Goal: Information Seeking & Learning: Learn about a topic

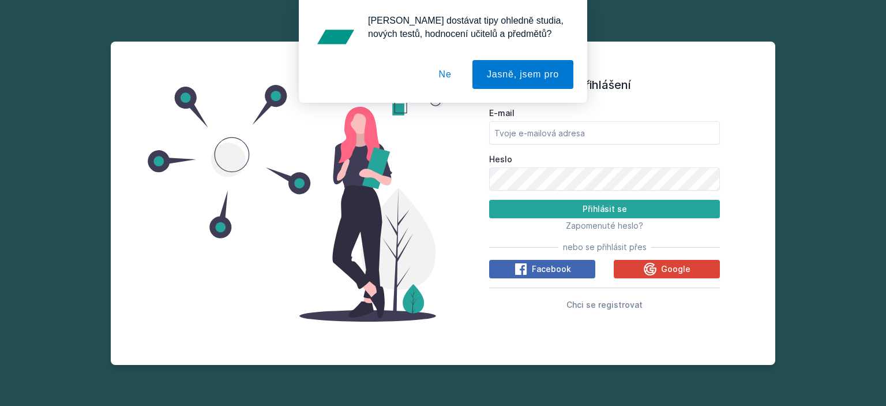
click at [454, 74] on button "Ne" at bounding box center [446, 74] width 42 height 29
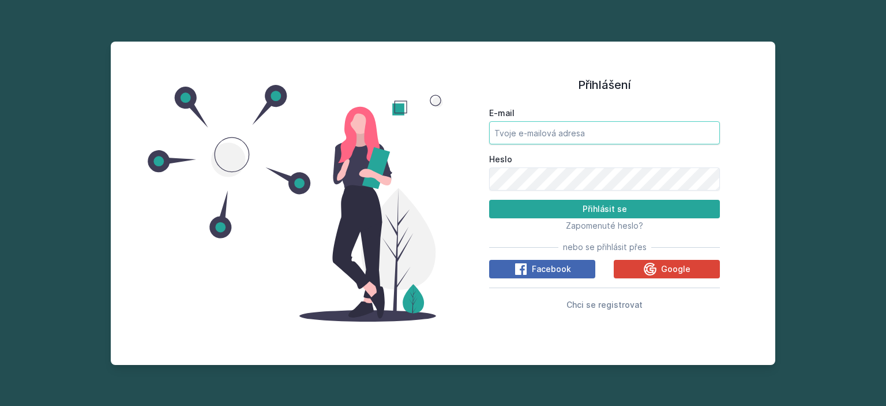
click at [517, 137] on input "E-mail" at bounding box center [604, 132] width 231 height 23
click at [640, 274] on button "Google" at bounding box center [667, 269] width 106 height 18
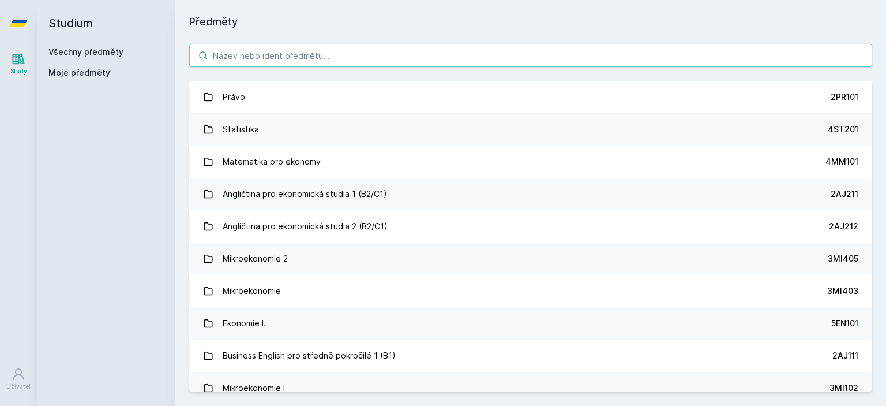
click at [465, 60] on input "search" at bounding box center [530, 55] width 683 height 23
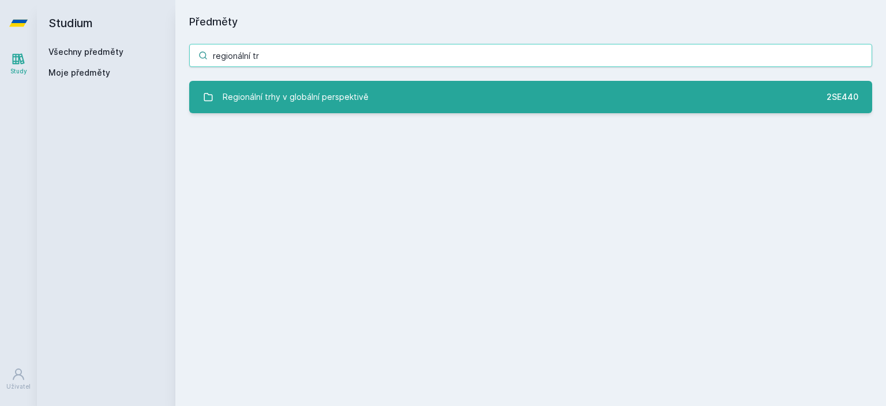
type input "regionální tr"
click at [464, 99] on link "Regionální trhy v globální perspektivě 2SE440" at bounding box center [530, 97] width 683 height 32
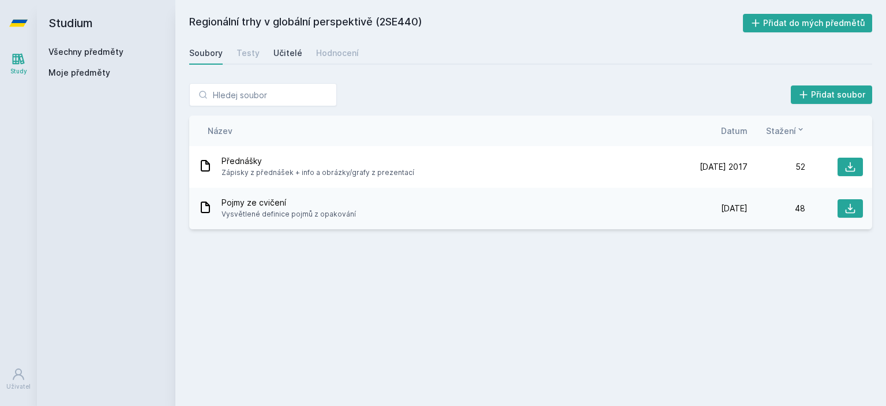
click at [291, 59] on link "Učitelé" at bounding box center [288, 53] width 29 height 23
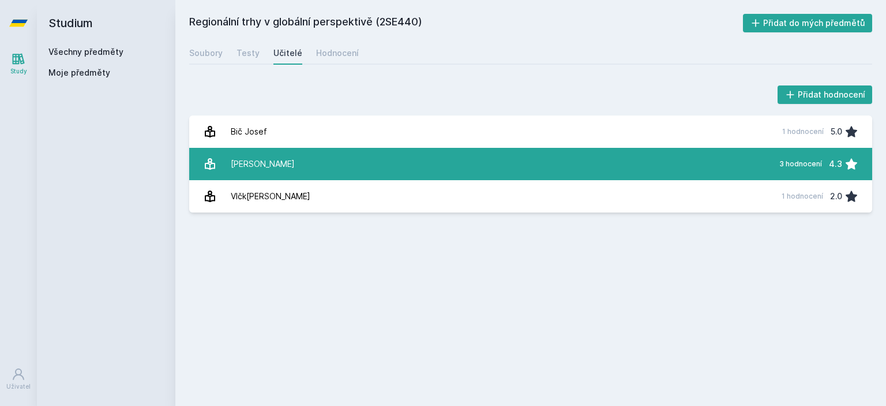
click at [305, 155] on link "Stuchlíková Zuzana 3 hodnocení 4.3" at bounding box center [530, 164] width 683 height 32
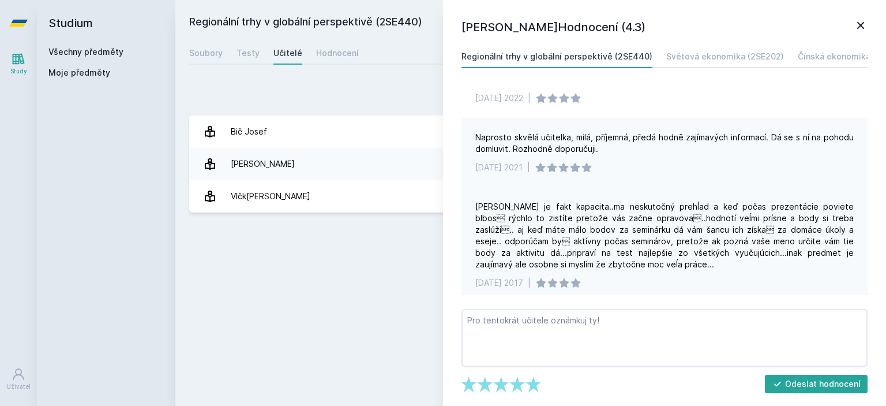
scroll to position [33, 0]
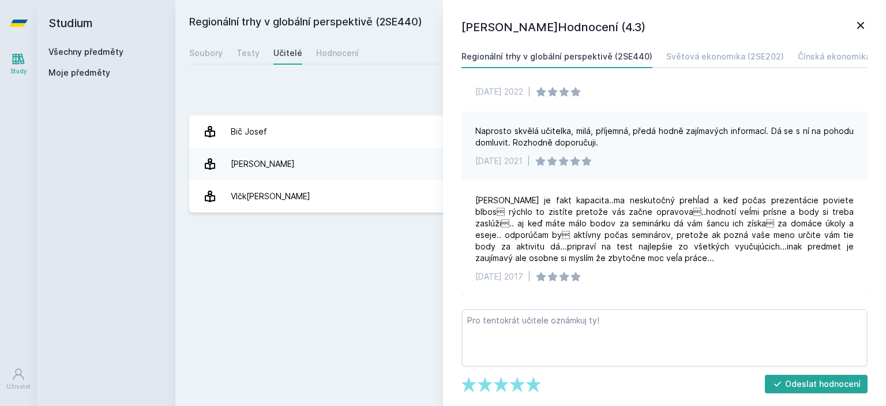
click at [115, 52] on link "Všechny předměty" at bounding box center [85, 52] width 75 height 10
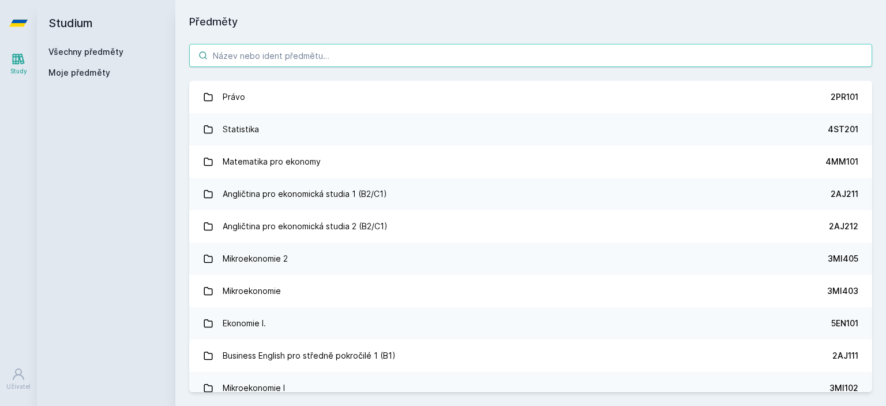
click at [234, 58] on input "search" at bounding box center [530, 55] width 683 height 23
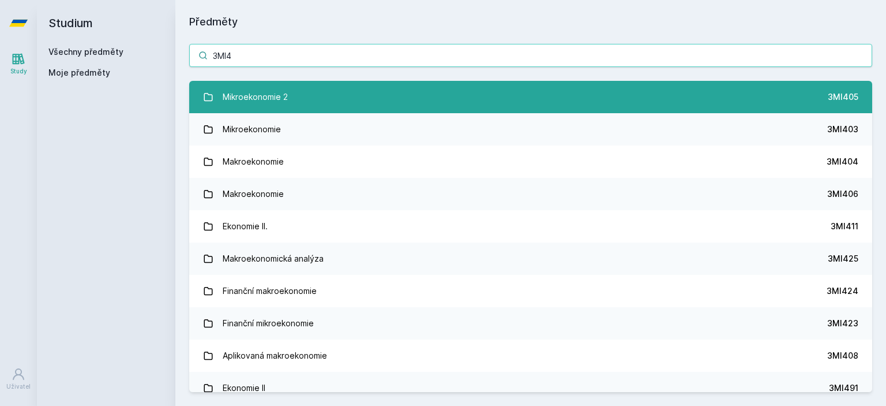
type input "3MI4"
click at [287, 93] on div "Mikroekonomie 2" at bounding box center [255, 96] width 65 height 23
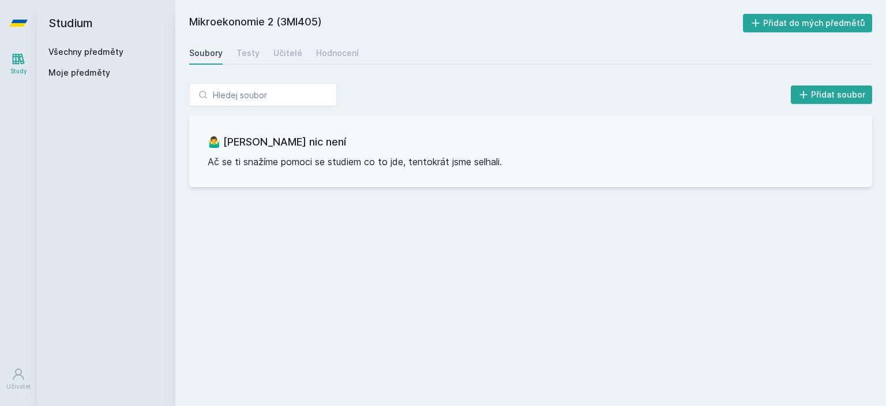
click at [95, 51] on link "Všechny předměty" at bounding box center [85, 52] width 75 height 10
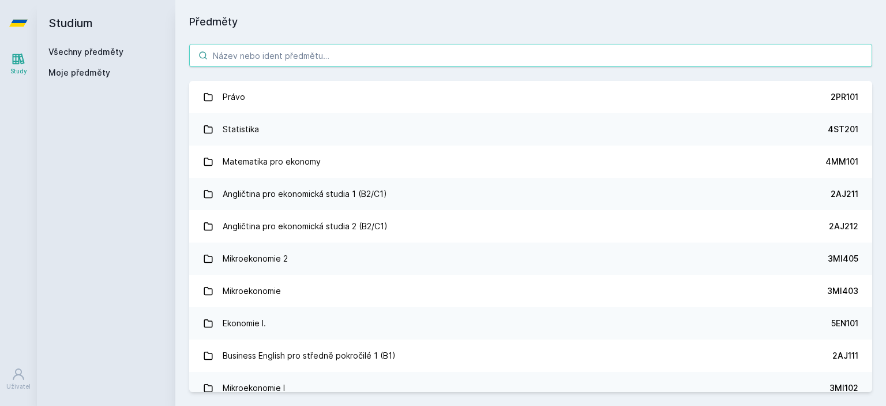
click at [229, 55] on input "search" at bounding box center [530, 55] width 683 height 23
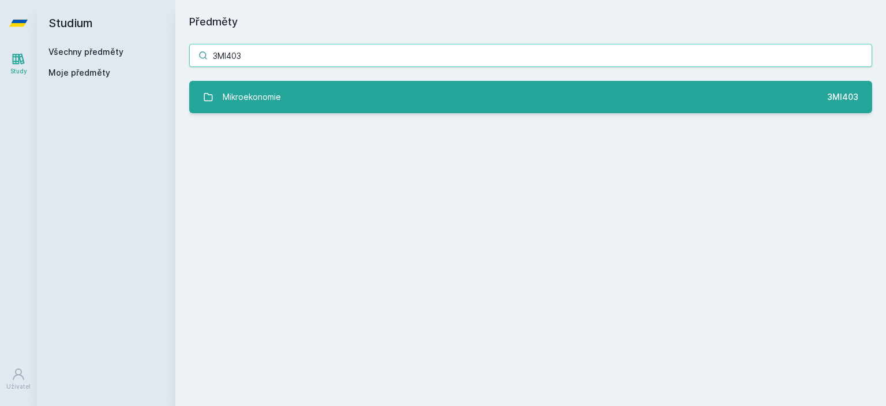
type input "3MI403"
click at [246, 98] on div "Mikroekonomie" at bounding box center [252, 96] width 58 height 23
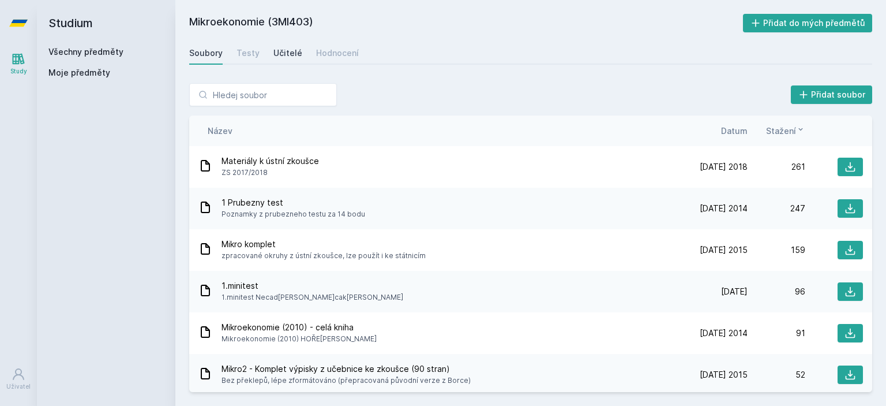
click at [281, 49] on div "Učitelé" at bounding box center [288, 53] width 29 height 12
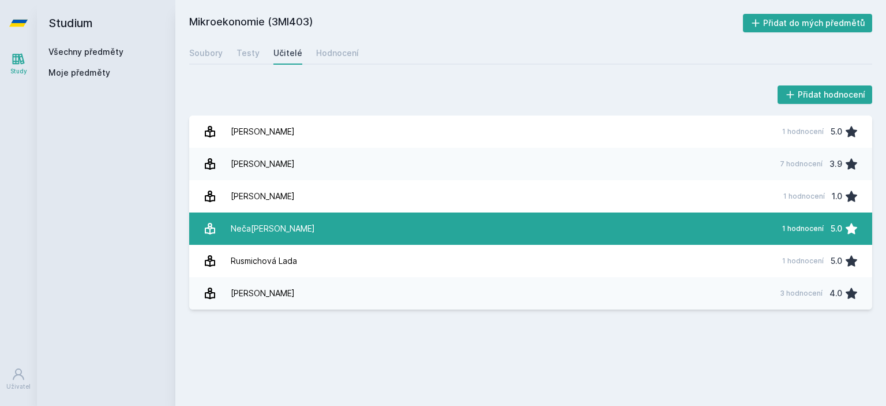
click at [294, 235] on link "Nečadová Marta 1 hodnocení 5.0" at bounding box center [530, 228] width 683 height 32
